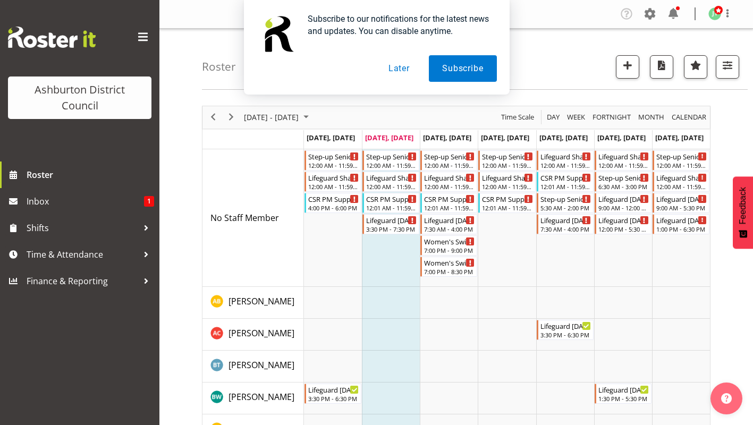
click at [406, 70] on button "Later" at bounding box center [399, 68] width 48 height 27
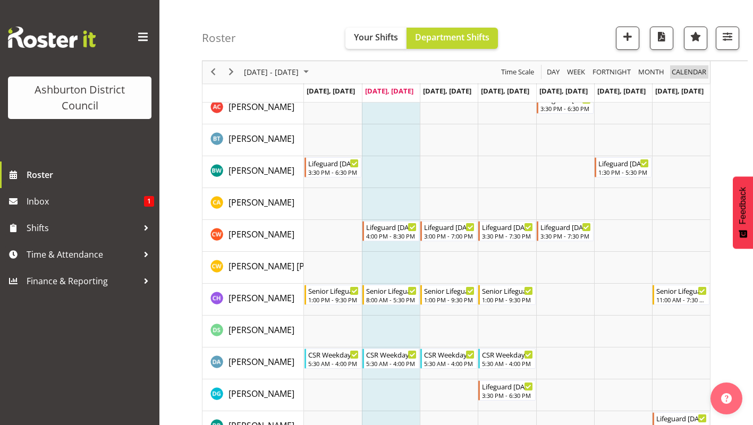
scroll to position [228, 0]
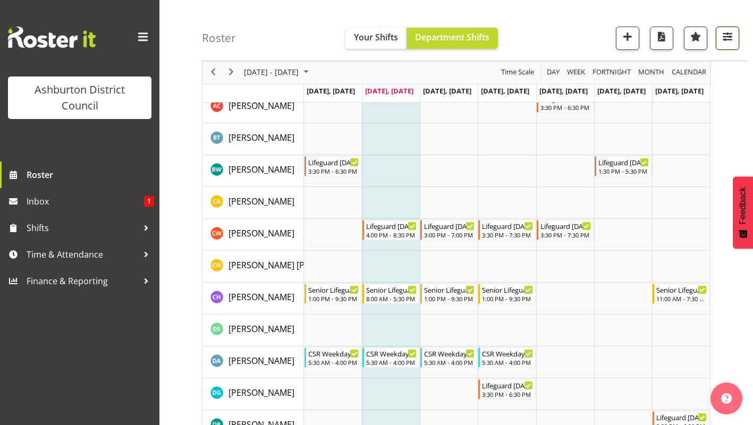
click at [730, 37] on span "button" at bounding box center [728, 37] width 14 height 14
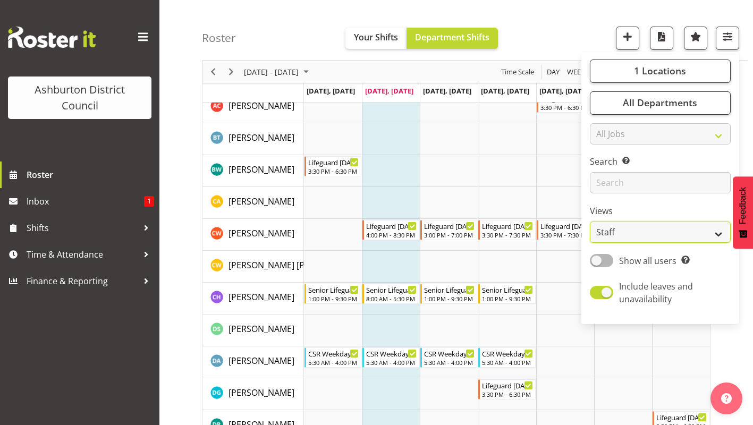
click at [650, 241] on select "Staff Role Shift - Horizontal Shift - Vertical Staff - Location" at bounding box center [660, 232] width 141 height 21
select select "shift"
click at [591, 222] on select "Staff Role Shift - Horizontal Shift - Vertical Staff - Location" at bounding box center [660, 232] width 141 height 21
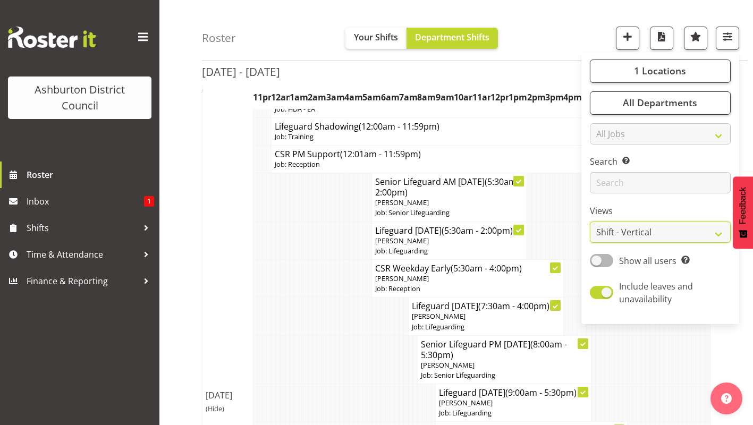
scroll to position [228, 0]
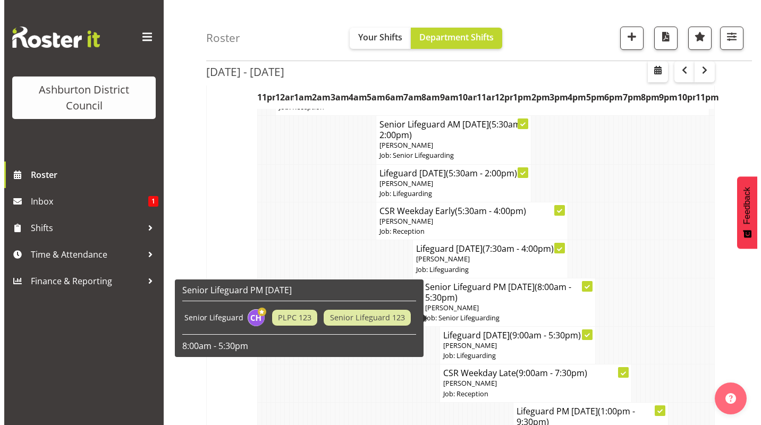
scroll to position [161, 0]
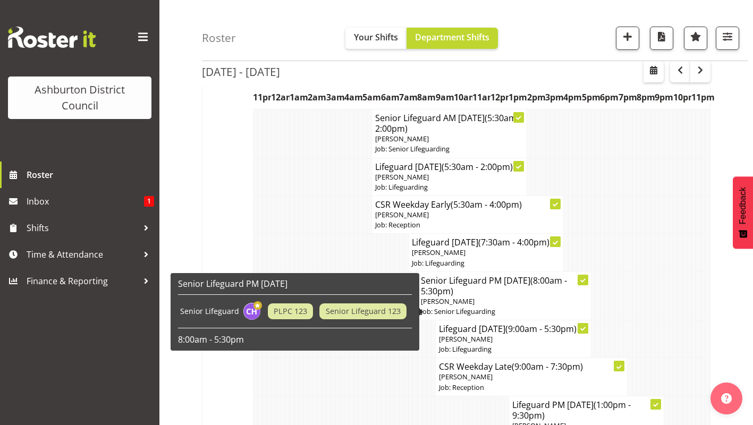
click at [508, 298] on p "[PERSON_NAME]" at bounding box center [504, 302] width 167 height 10
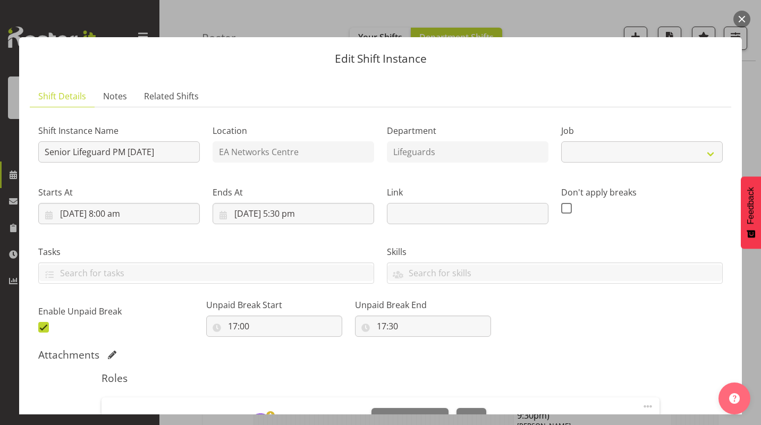
select select "2648"
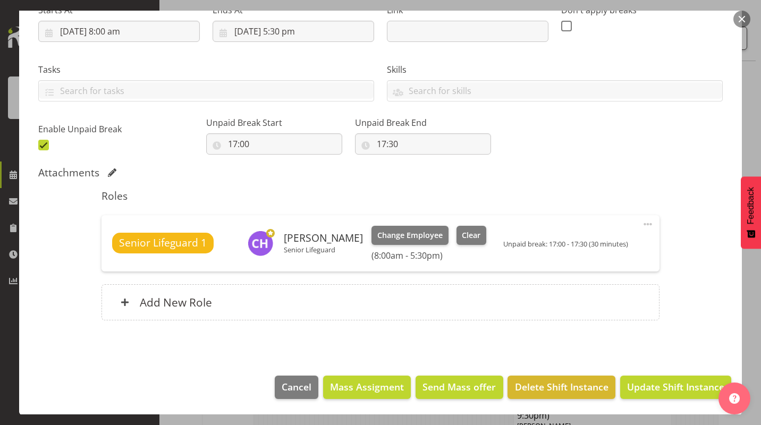
click at [744, 23] on button "button" at bounding box center [742, 19] width 17 height 17
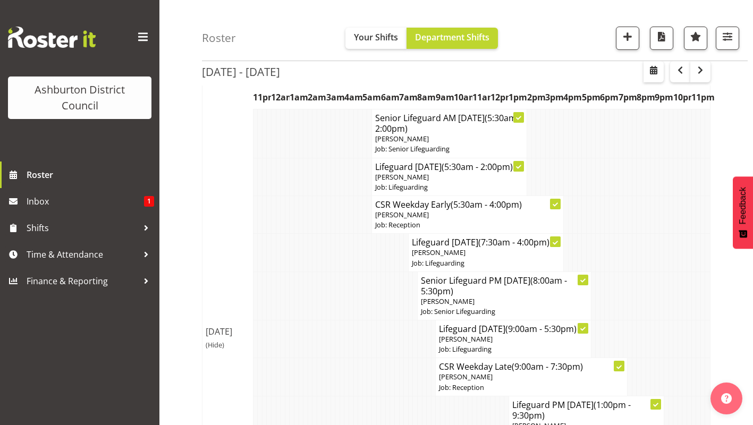
click at [530, 303] on p "[PERSON_NAME]" at bounding box center [504, 302] width 167 height 10
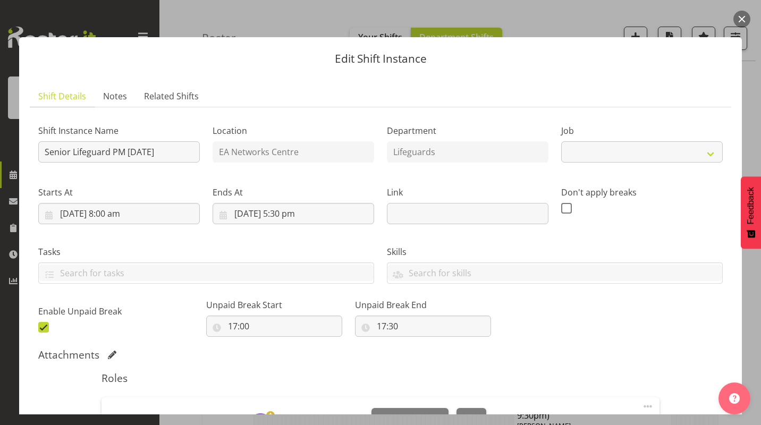
select select "2648"
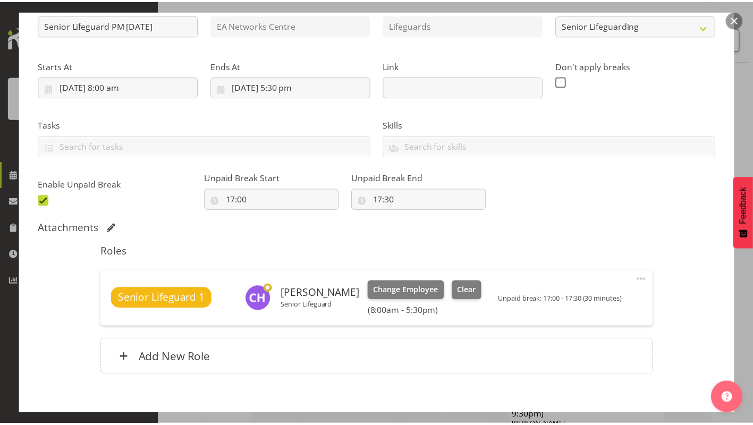
scroll to position [131, 0]
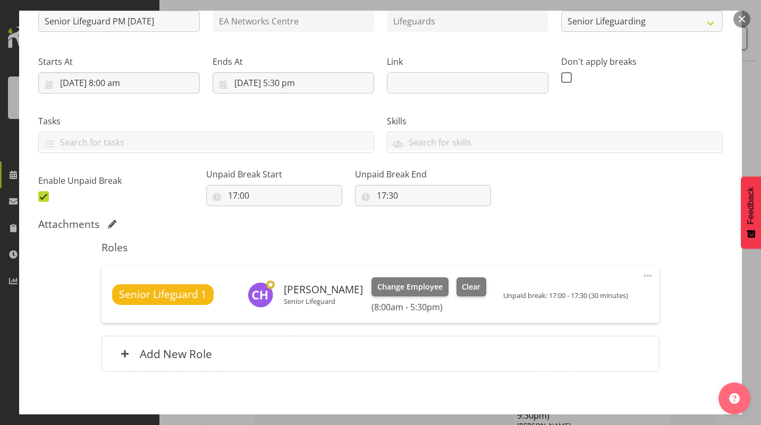
click at [740, 22] on button "button" at bounding box center [742, 19] width 17 height 17
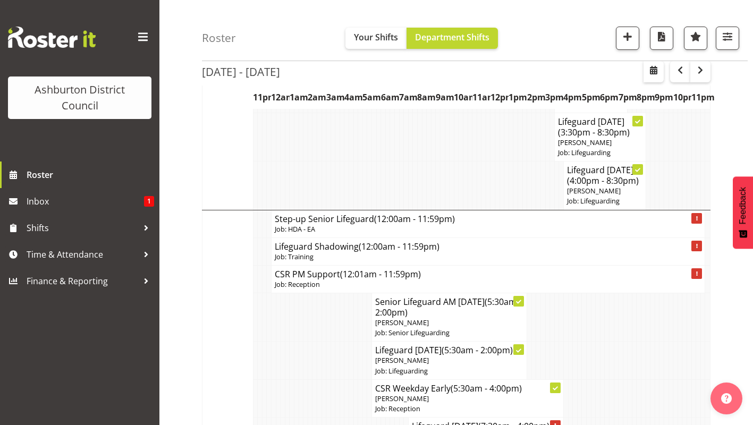
scroll to position [602, 0]
